Goal: Transaction & Acquisition: Purchase product/service

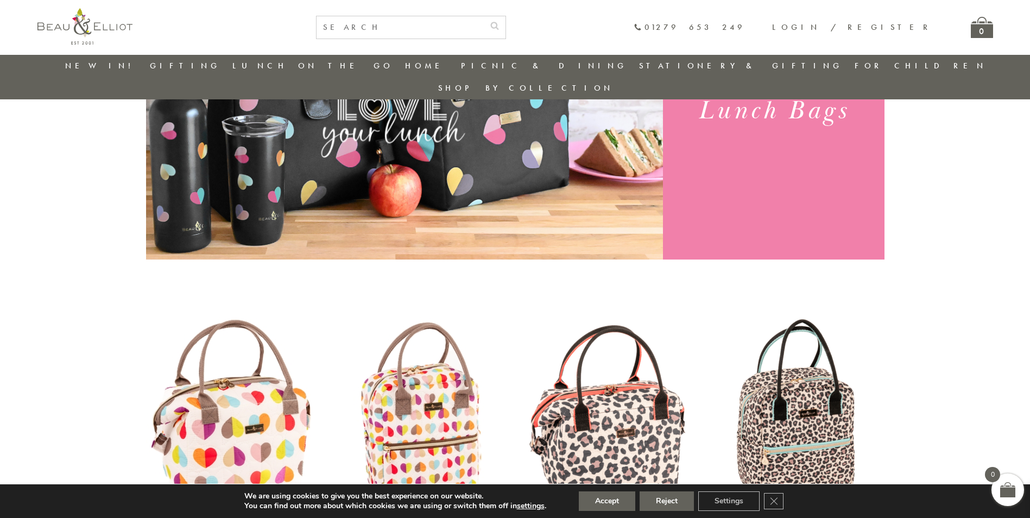
scroll to position [249, 0]
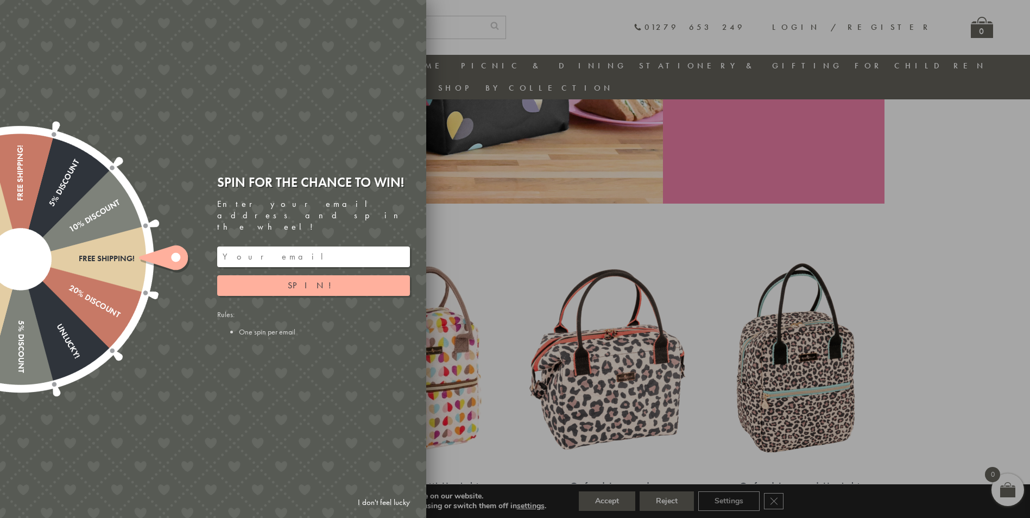
click at [281, 247] on input "email" at bounding box center [313, 257] width 193 height 21
click at [286, 280] on button "Spin!" at bounding box center [313, 285] width 193 height 21
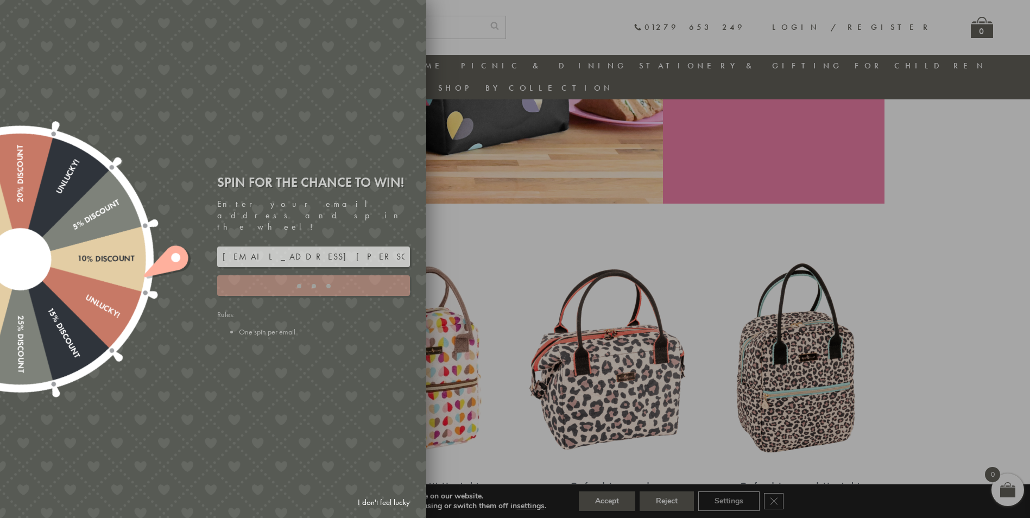
type input "JJHWAXHK"
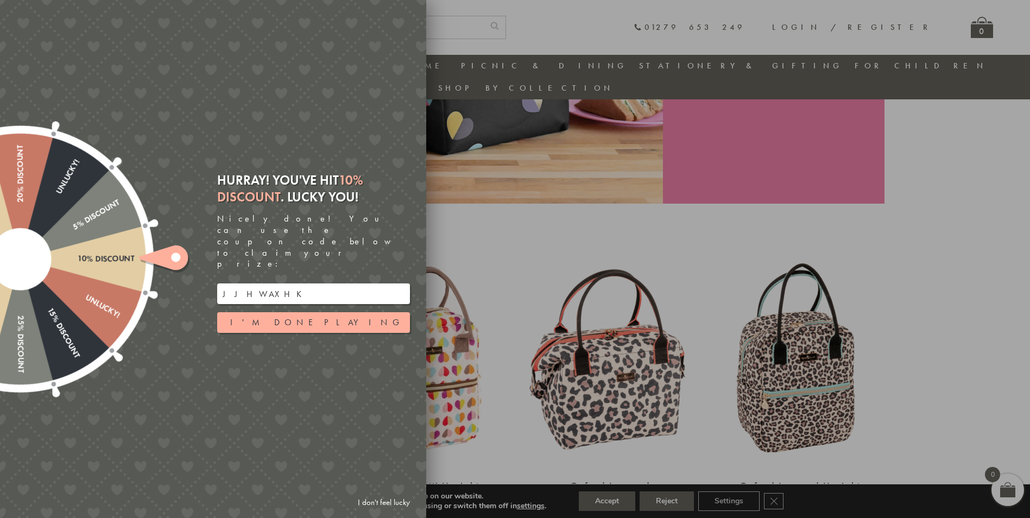
drag, startPoint x: 270, startPoint y: 275, endPoint x: 204, endPoint y: 271, distance: 65.8
click at [204, 271] on div "Free shipping! 20% Discount Unlucky! 5% Discount 10% Discount Unlucky! 15% Disc…" at bounding box center [152, 259] width 549 height 518
click at [294, 312] on button "I'm done playing" at bounding box center [313, 322] width 193 height 21
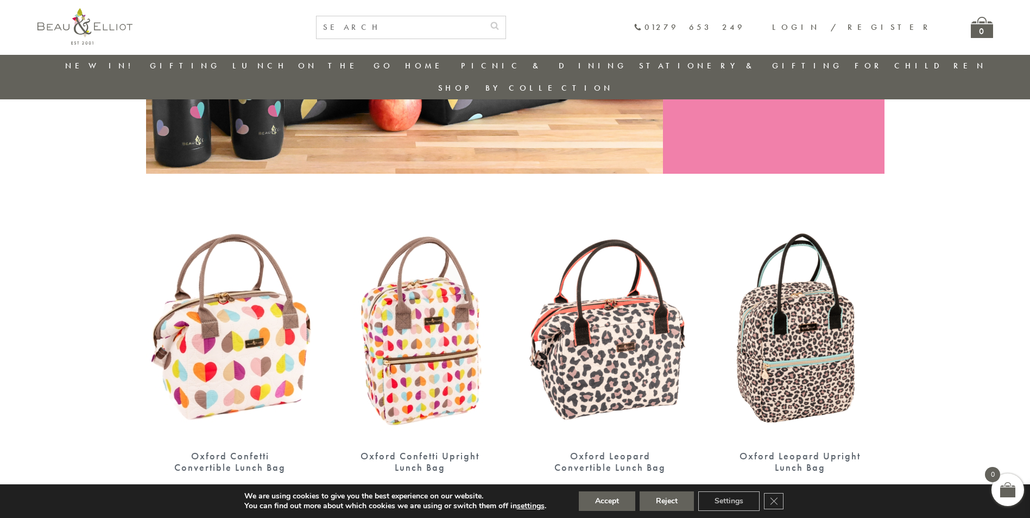
scroll to position [303, 0]
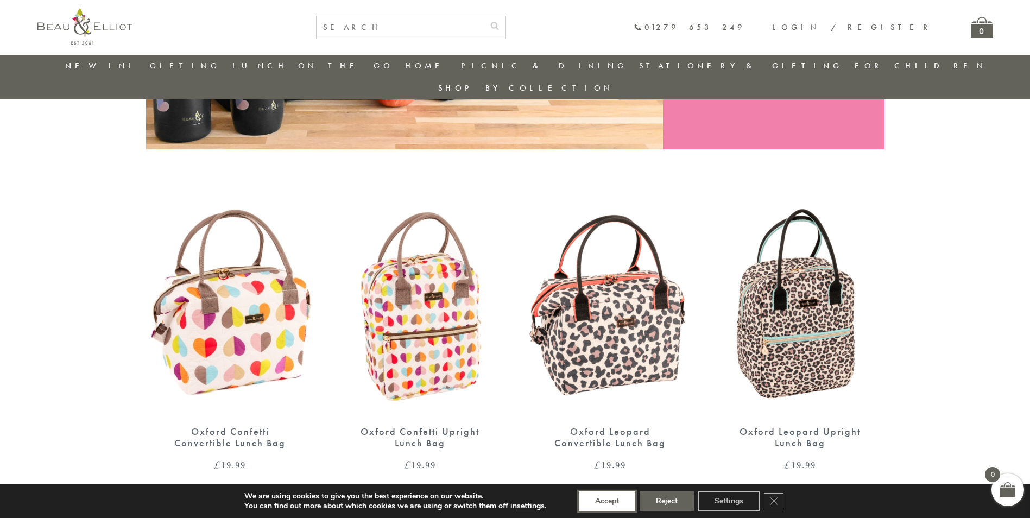
click at [612, 499] on button "Accept" at bounding box center [607, 502] width 56 height 20
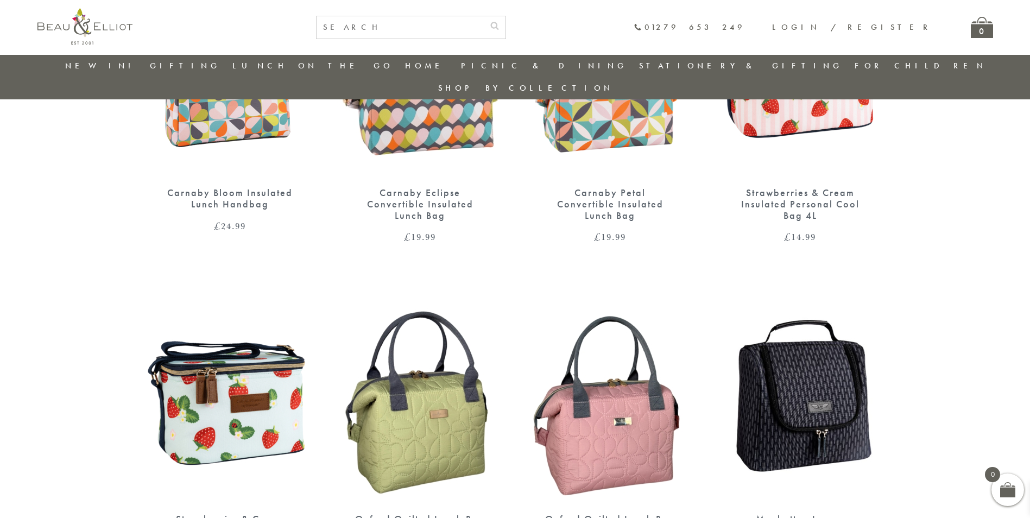
scroll to position [1607, 0]
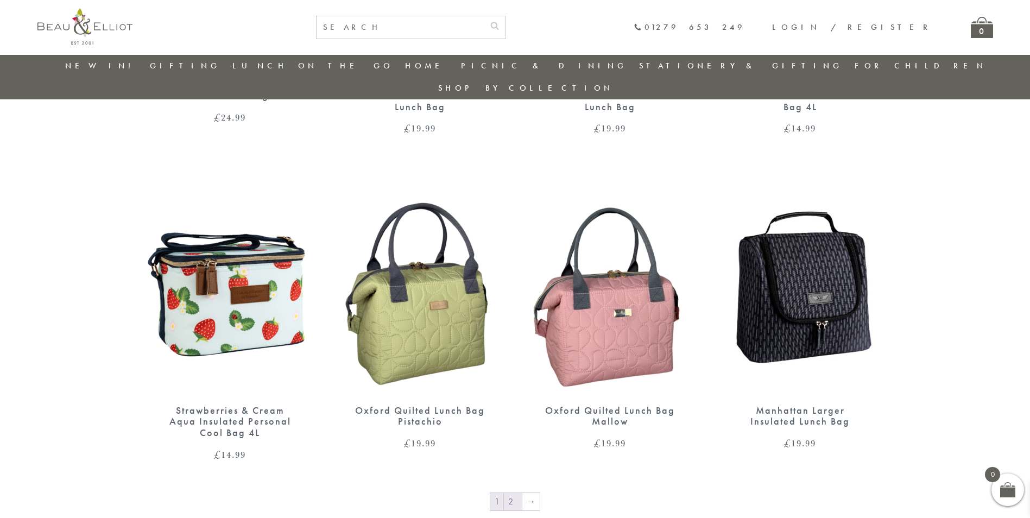
click at [515, 493] on link "2" at bounding box center [513, 501] width 18 height 17
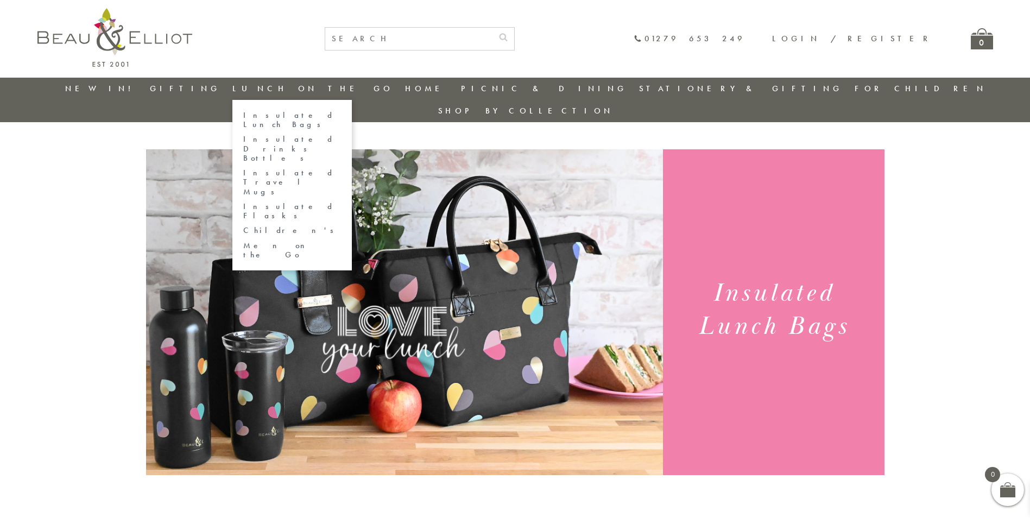
click at [324, 89] on link "Lunch On The Go" at bounding box center [312, 88] width 161 height 11
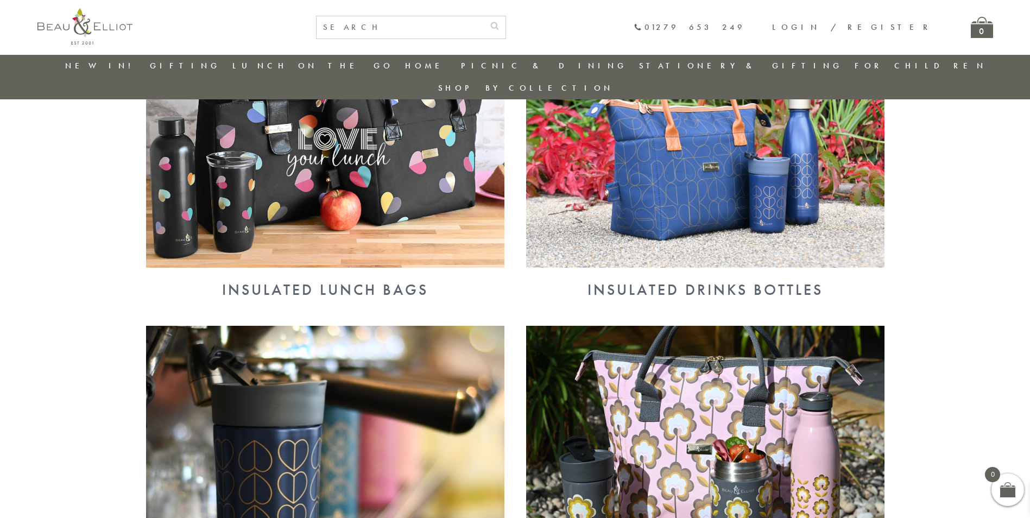
scroll to position [450, 0]
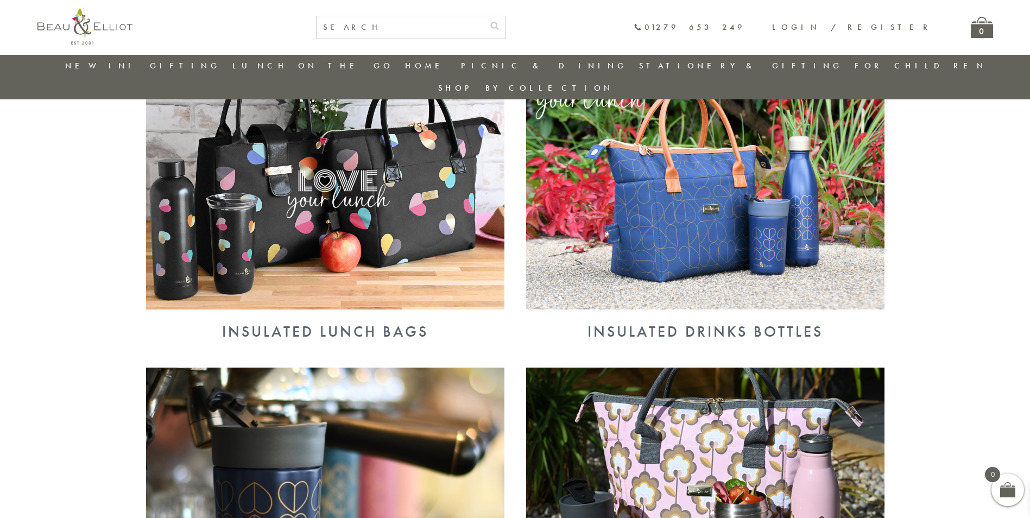
click at [414, 203] on img at bounding box center [325, 179] width 358 height 261
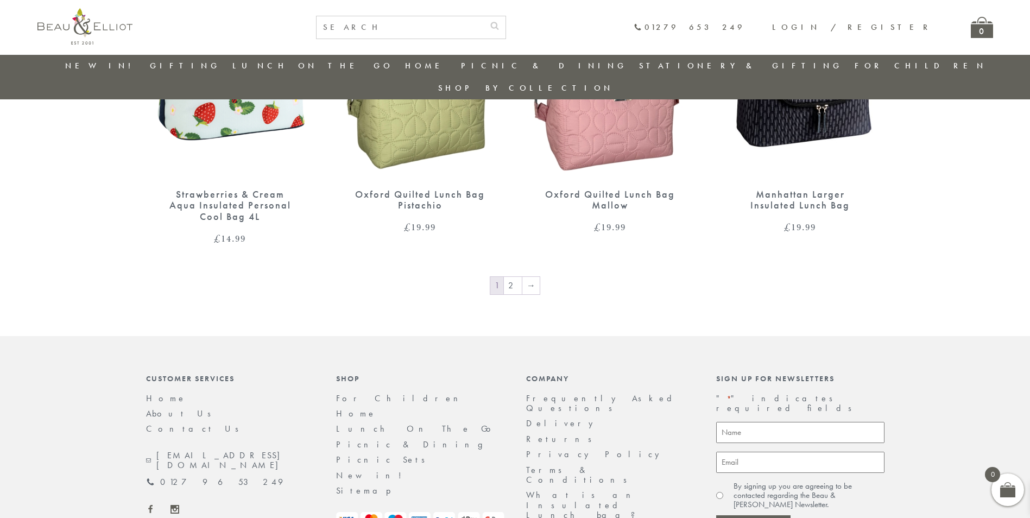
scroll to position [1824, 0]
click at [513, 276] on link "2" at bounding box center [513, 284] width 18 height 17
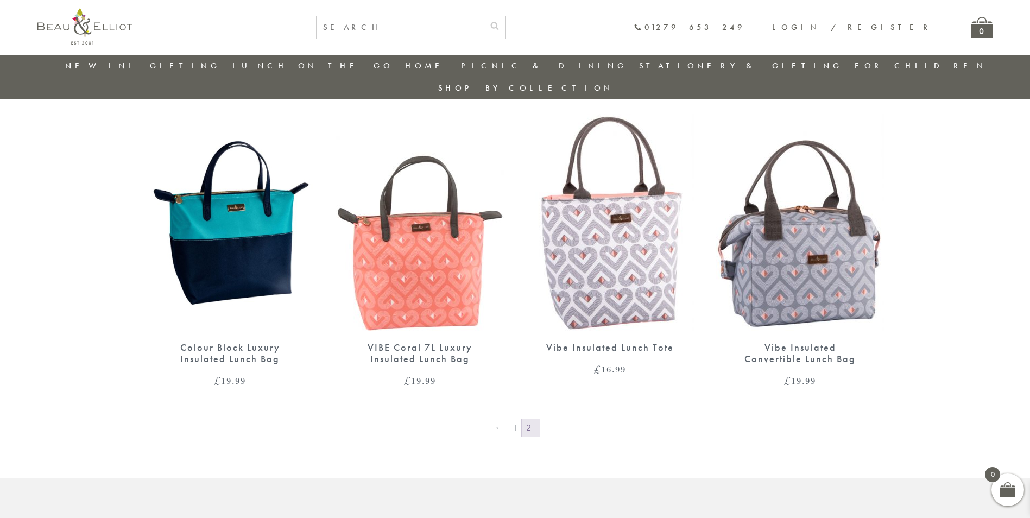
scroll to position [1335, 0]
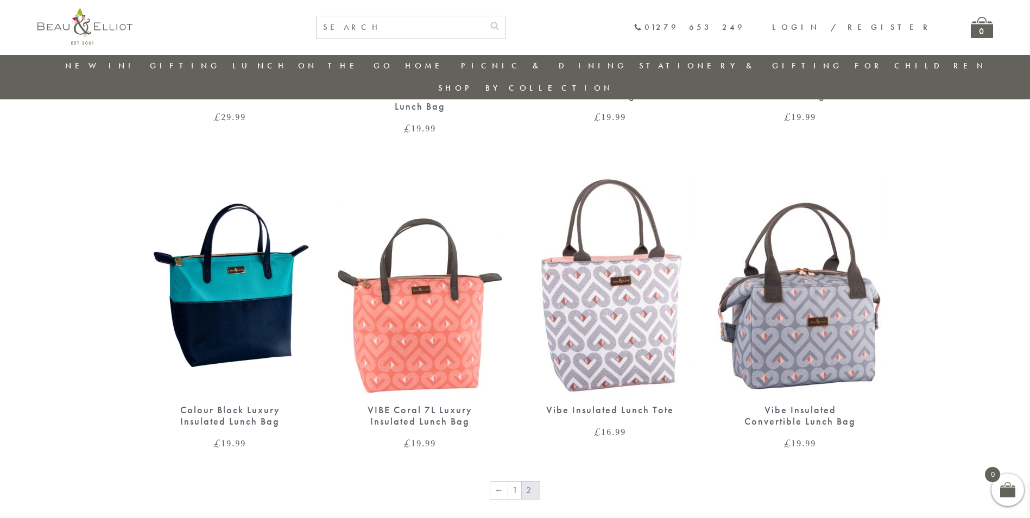
click at [823, 304] on img at bounding box center [800, 285] width 168 height 217
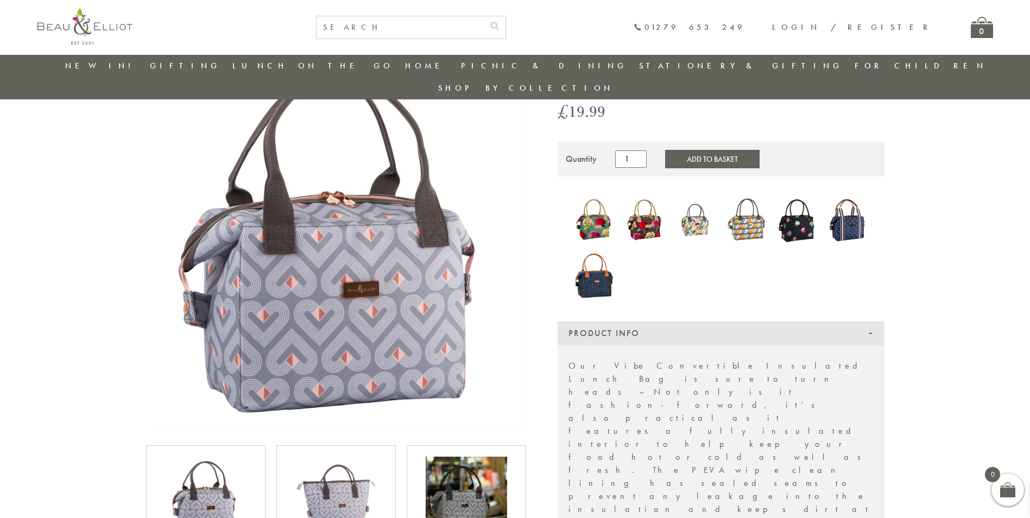
scroll to position [140, 0]
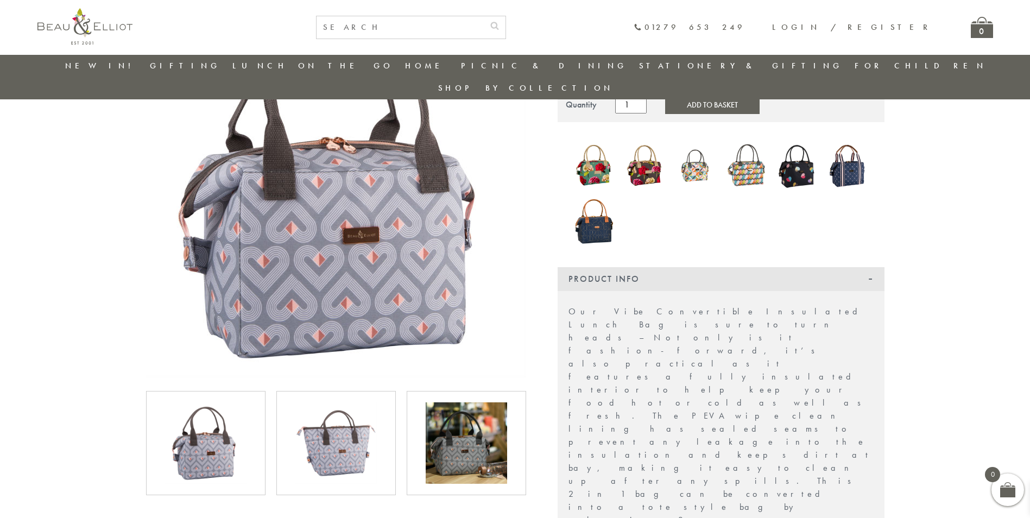
click at [360, 480] on div at bounding box center [336, 519] width 402 height 1044
click at [357, 444] on img at bounding box center [335, 442] width 81 height 81
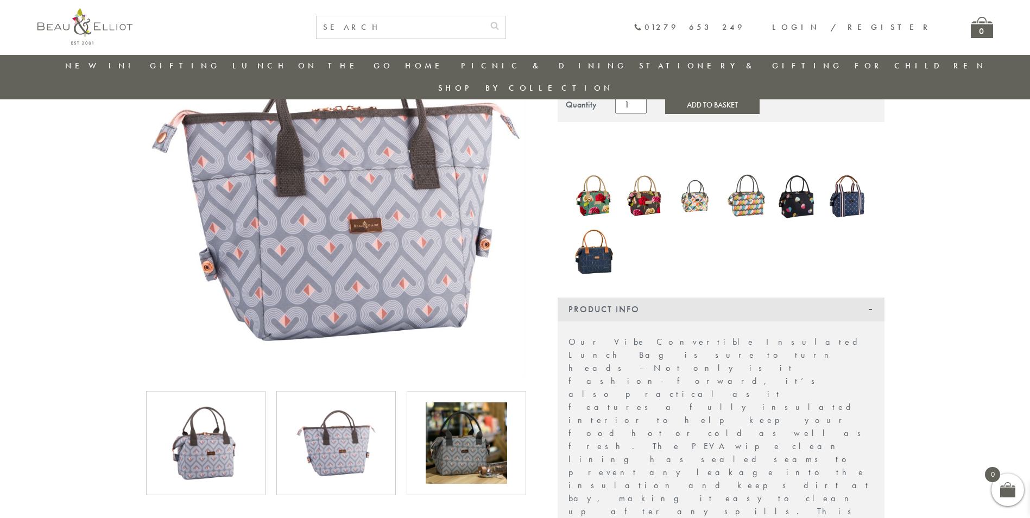
click at [491, 437] on img at bounding box center [466, 442] width 81 height 81
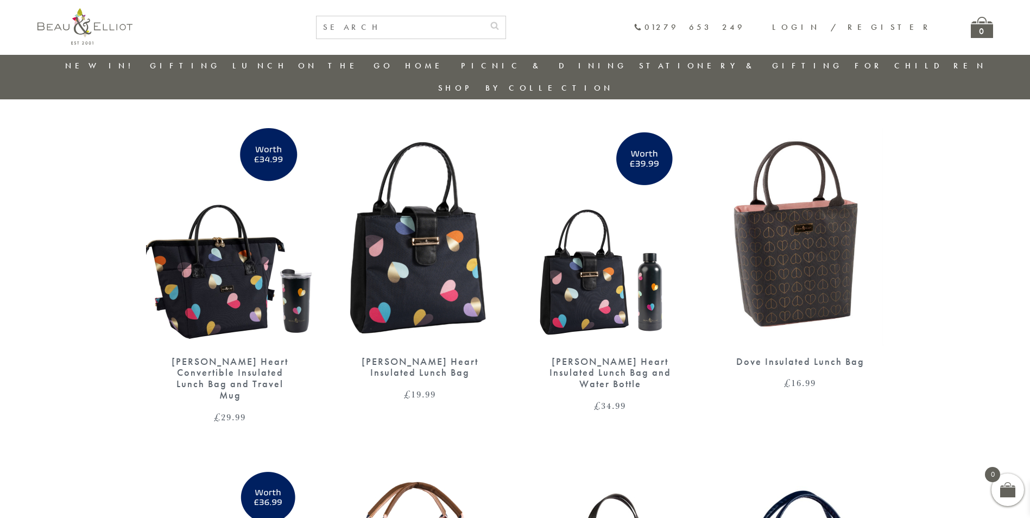
scroll to position [737, 0]
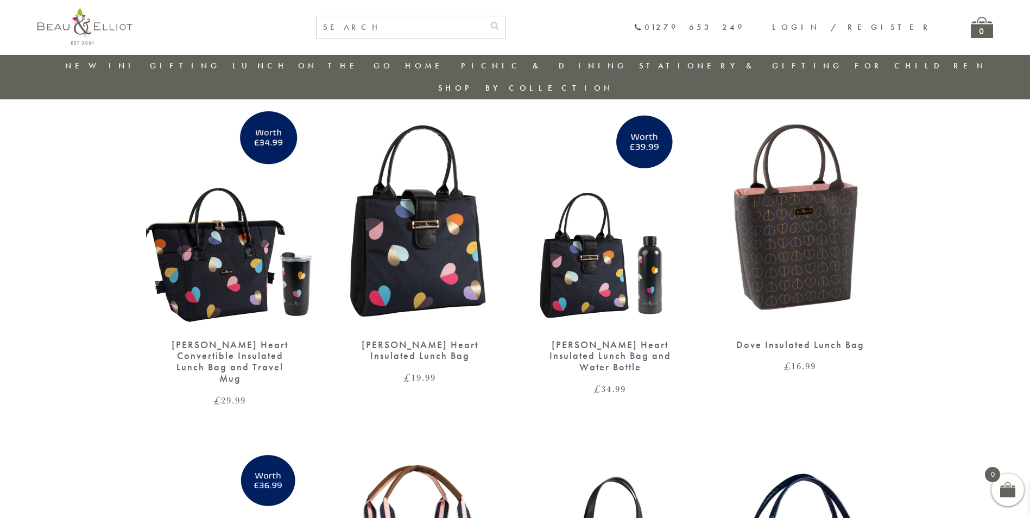
drag, startPoint x: 800, startPoint y: 225, endPoint x: 790, endPoint y: 223, distance: 9.5
click at [800, 225] on img at bounding box center [799, 219] width 167 height 217
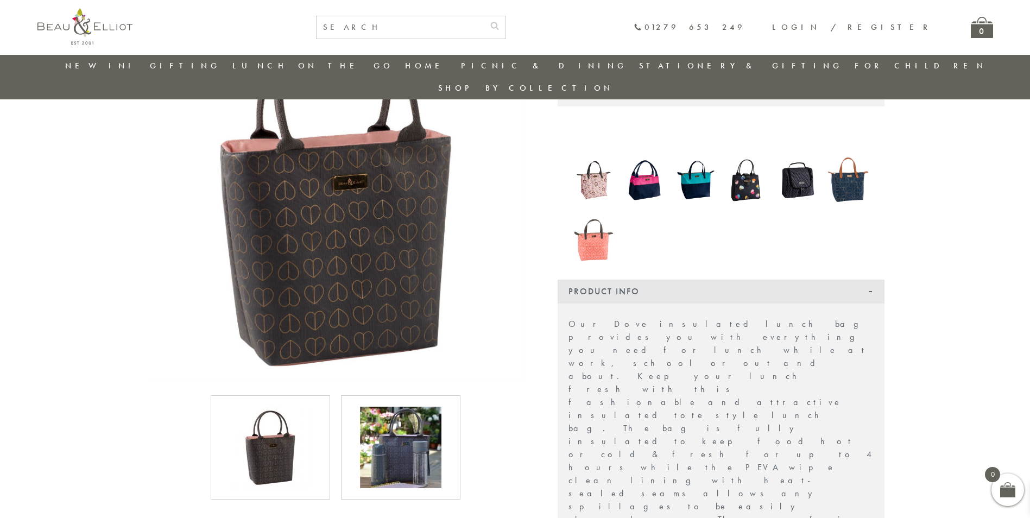
scroll to position [140, 0]
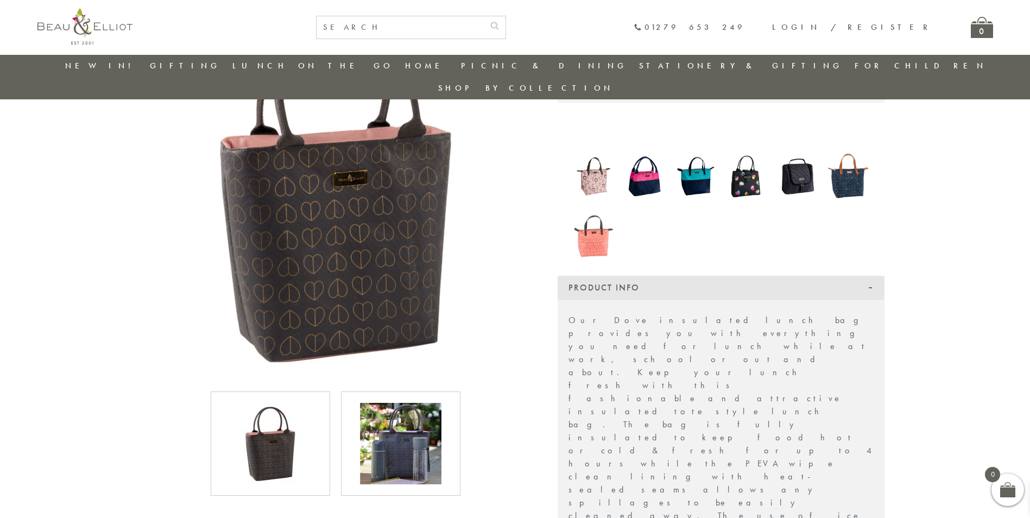
click at [407, 423] on img at bounding box center [400, 443] width 81 height 81
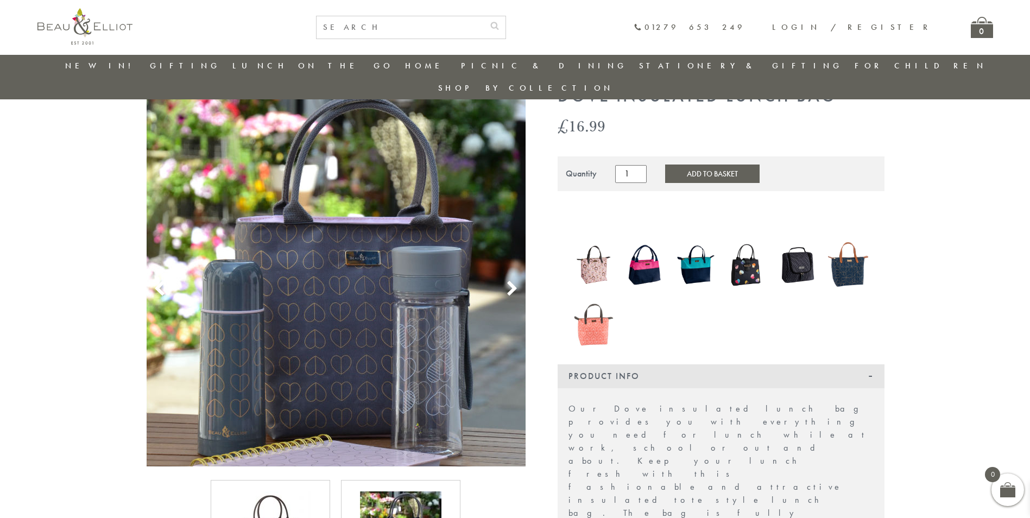
scroll to position [31, 0]
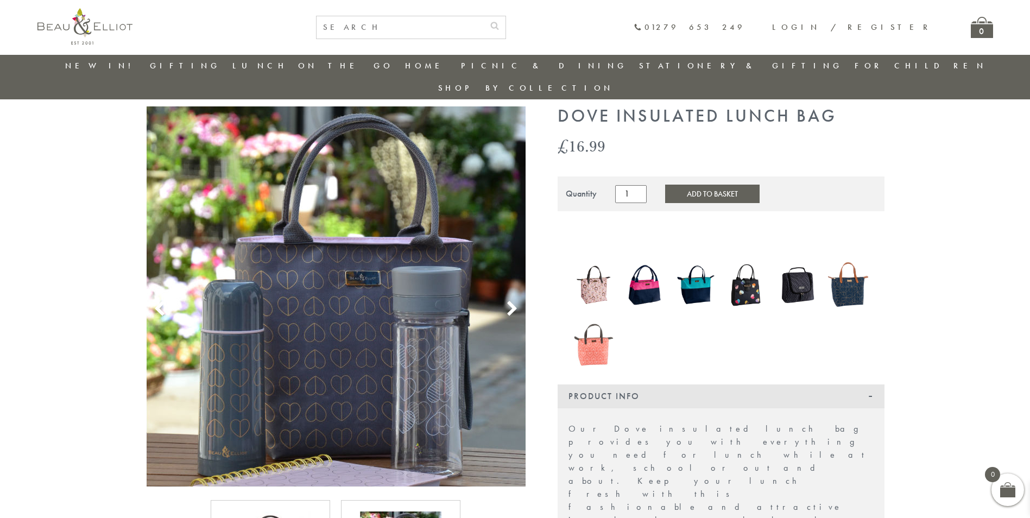
click at [847, 269] on img at bounding box center [848, 284] width 40 height 53
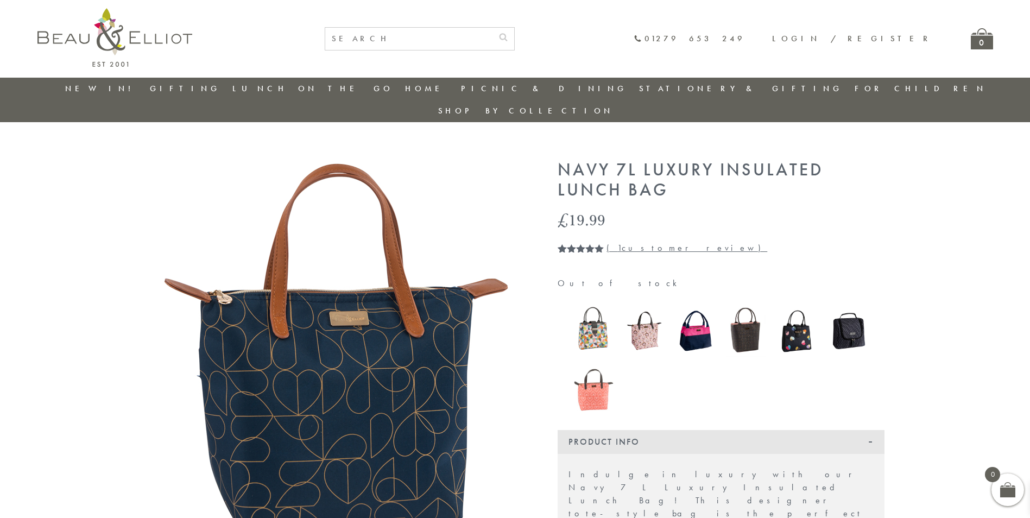
click at [593, 377] on img at bounding box center [594, 385] width 40 height 52
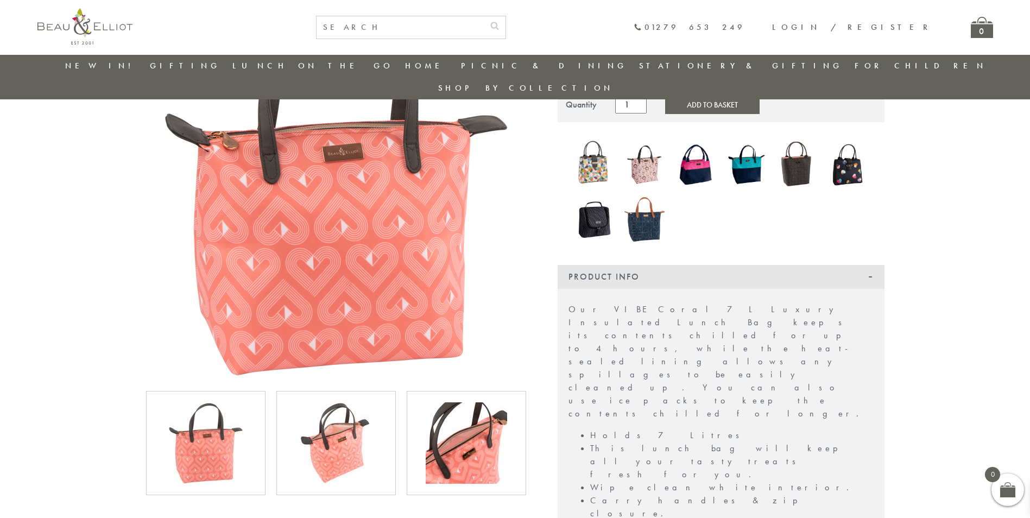
scroll to position [140, 0]
click at [329, 424] on img at bounding box center [335, 443] width 81 height 81
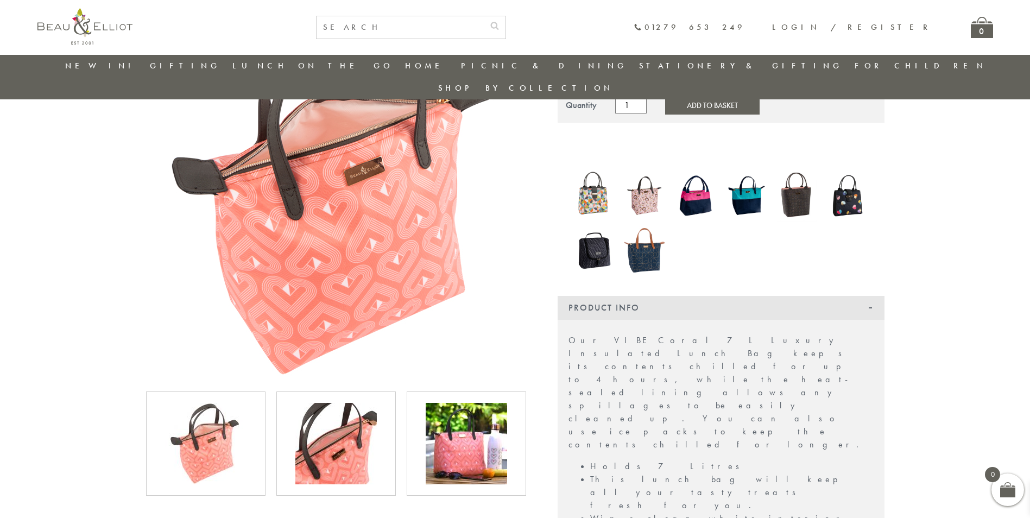
click at [474, 417] on img at bounding box center [466, 443] width 81 height 81
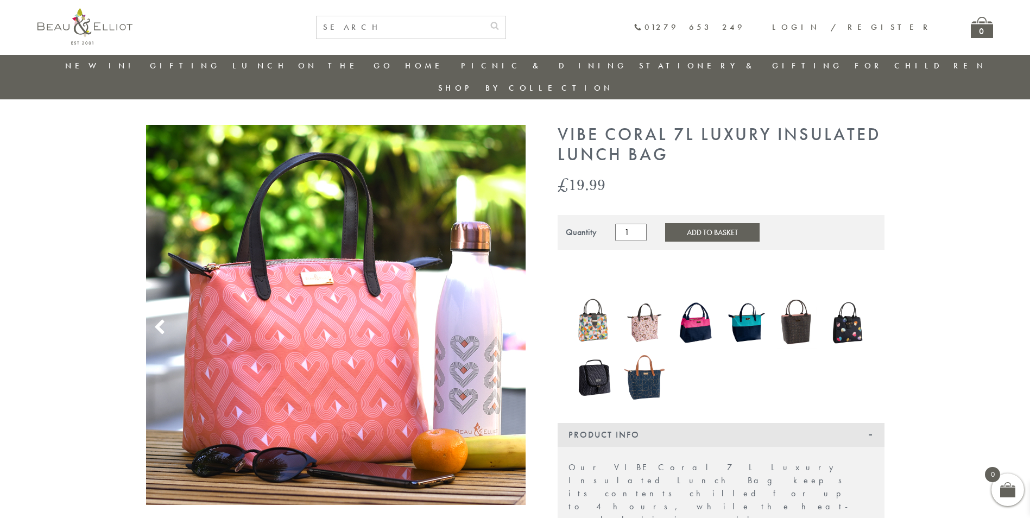
scroll to position [0, 0]
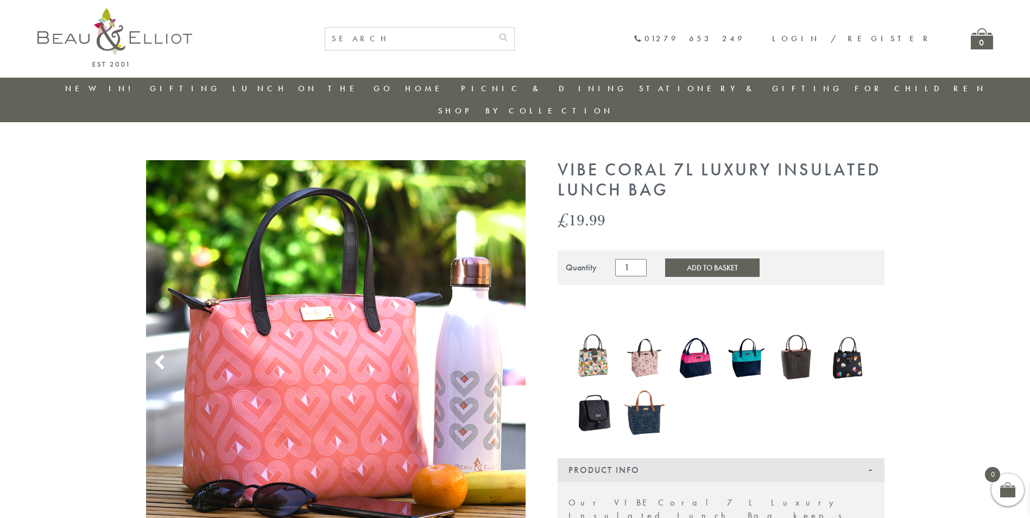
click at [671, 87] on link "Stationery & Gifting" at bounding box center [741, 88] width 204 height 11
